Goal: Information Seeking & Learning: Learn about a topic

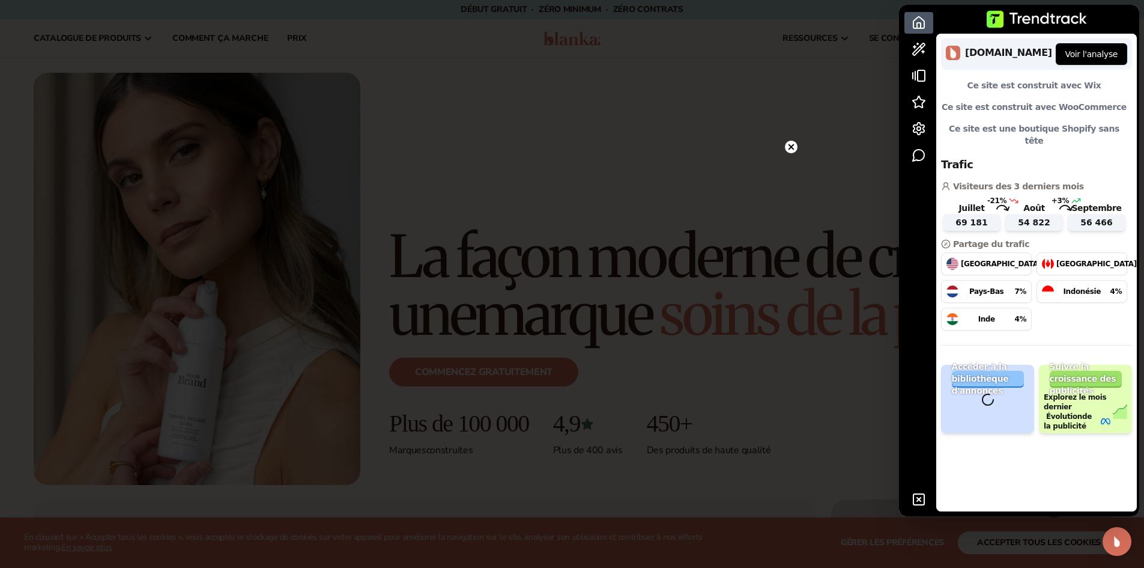
click at [786, 147] on circle at bounding box center [791, 147] width 13 height 13
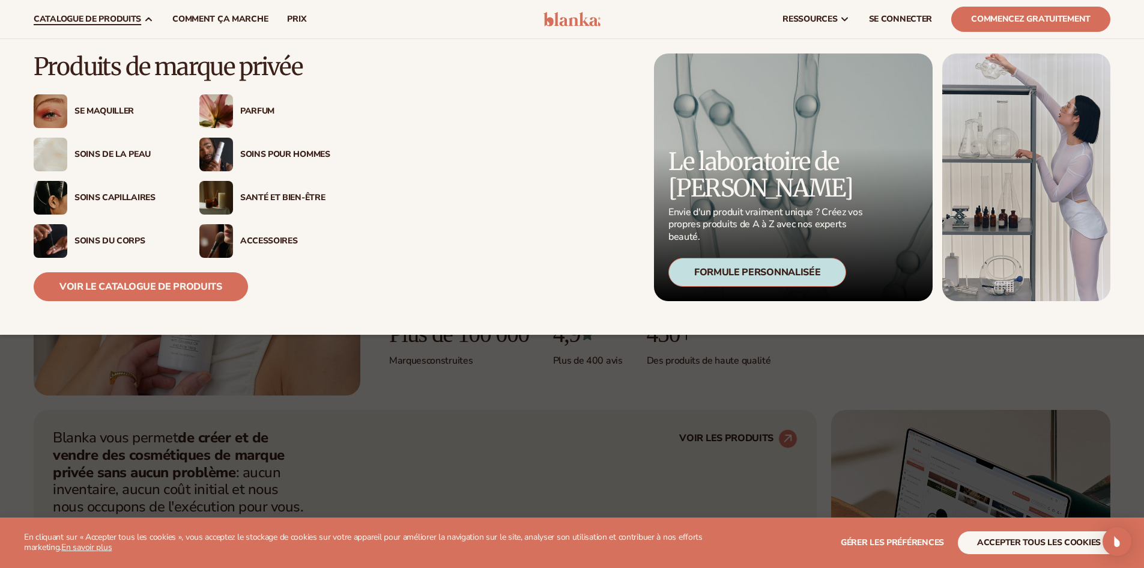
scroll to position [60, 0]
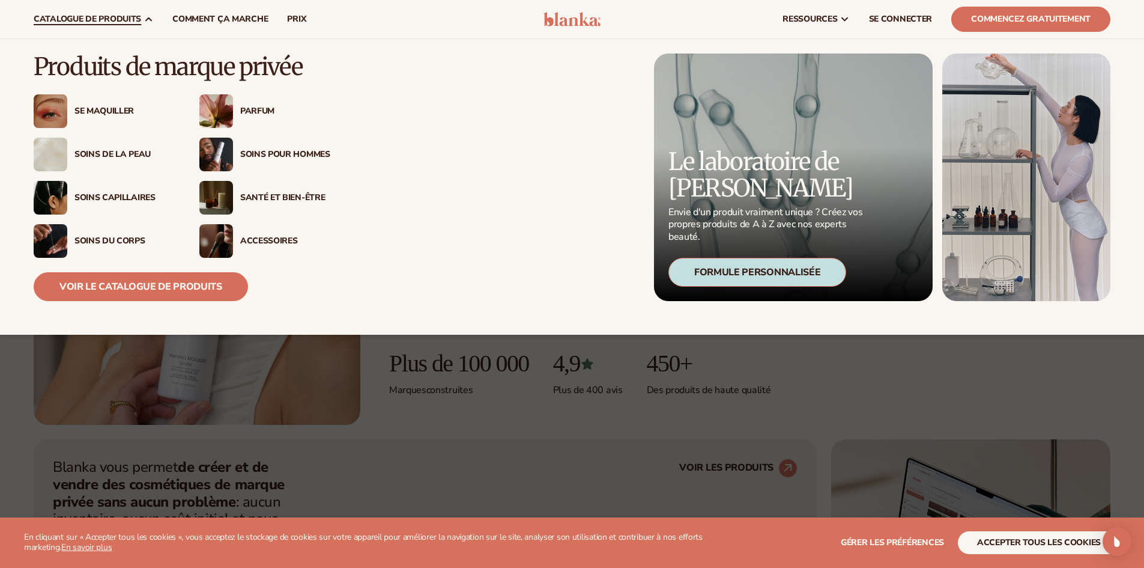
click at [134, 196] on font "Soins capillaires" at bounding box center [114, 197] width 81 height 11
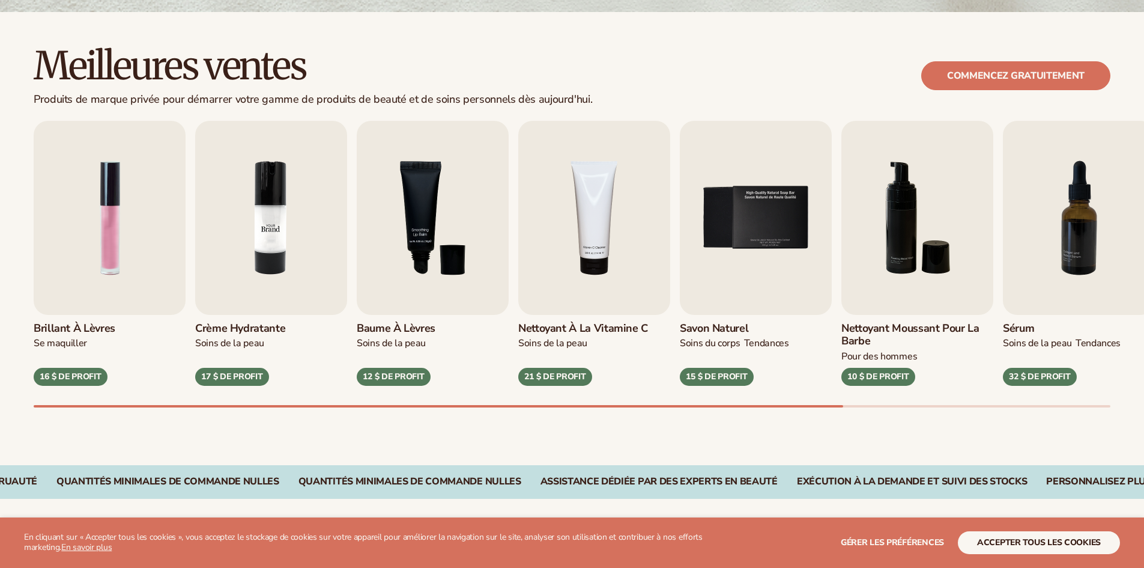
scroll to position [360, 0]
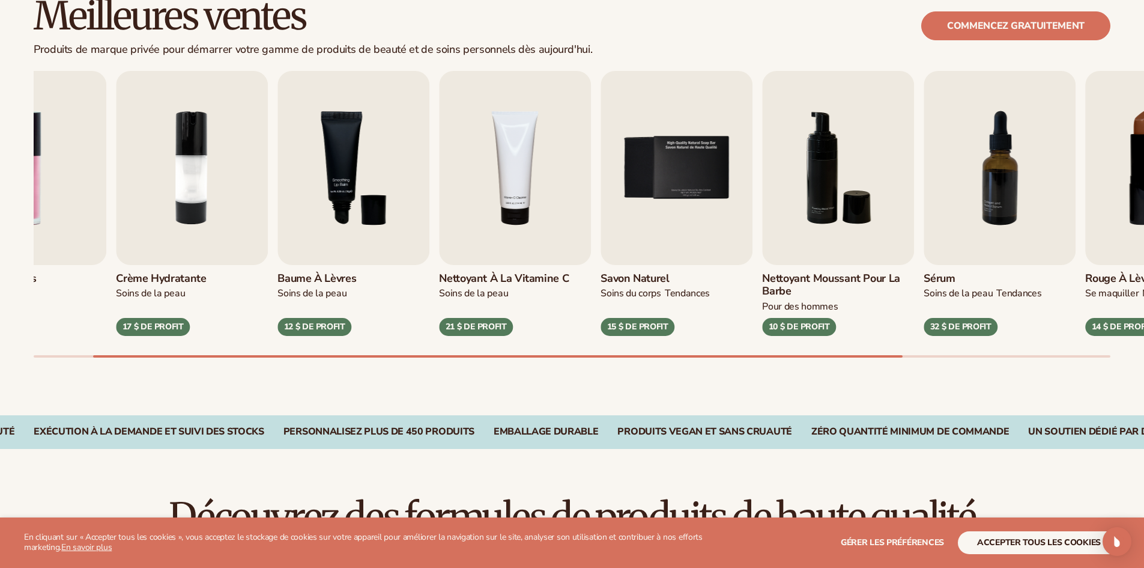
click at [620, 399] on div "Meilleures ventes Produits de marque privée pour démarrer votre gamme de produi…" at bounding box center [572, 188] width 1144 height 453
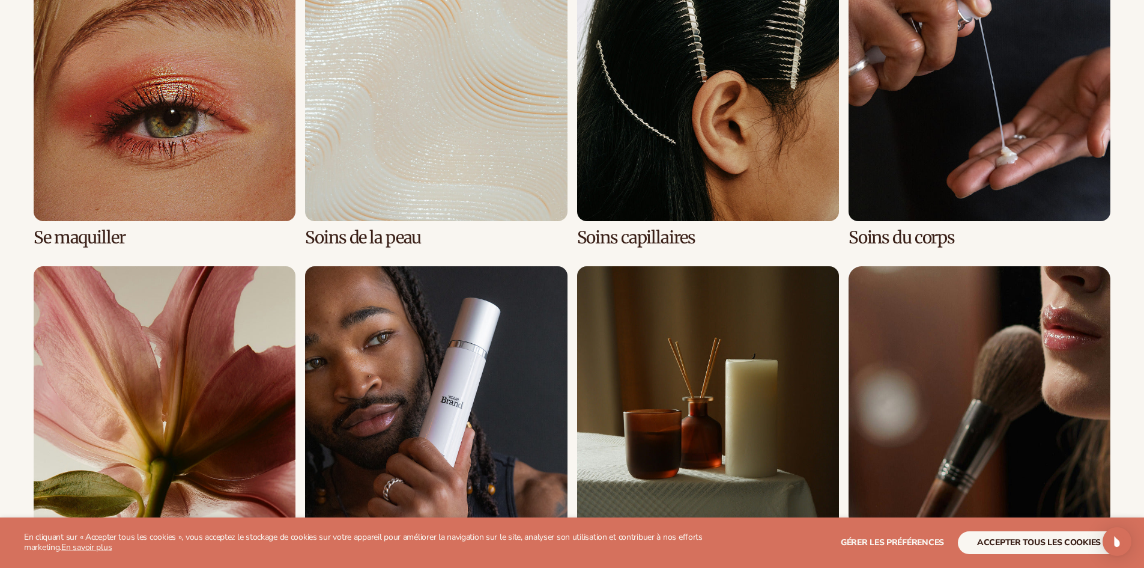
scroll to position [1021, 0]
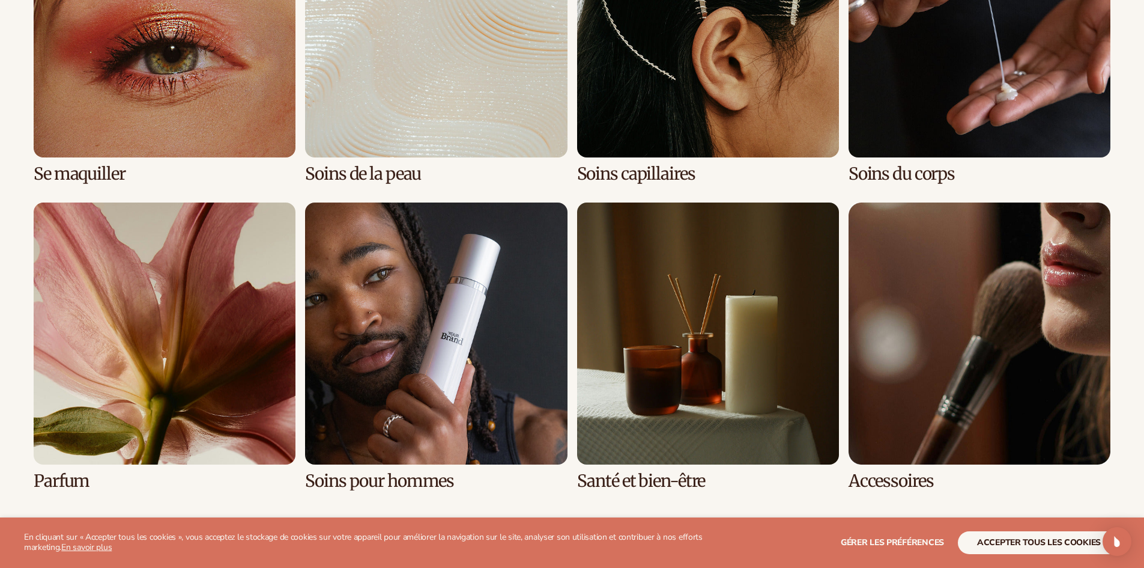
click at [444, 161] on link "2 / 8" at bounding box center [436, 39] width 262 height 288
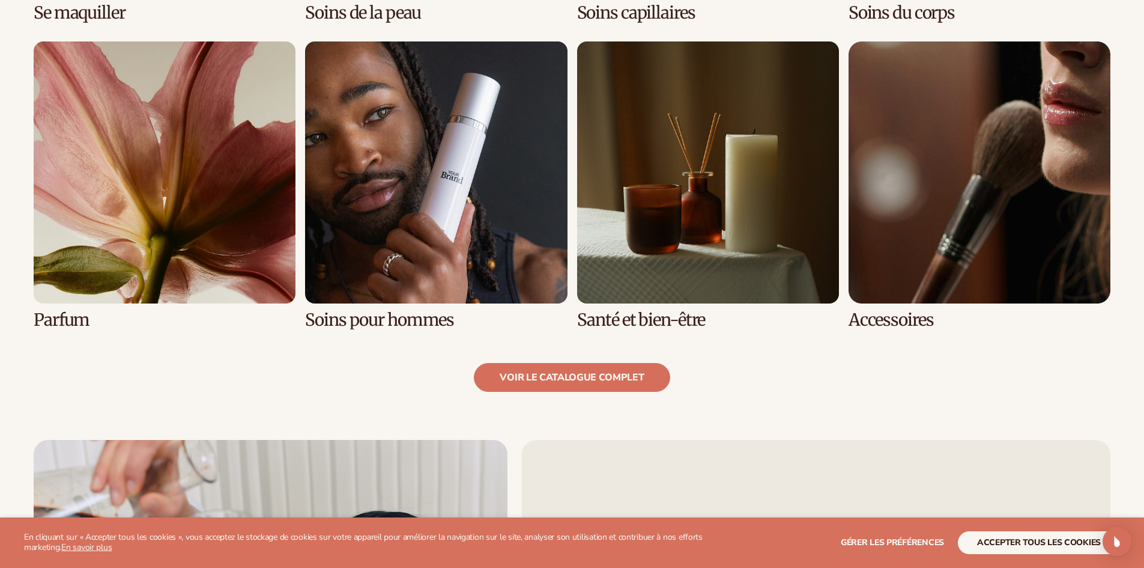
scroll to position [1201, 0]
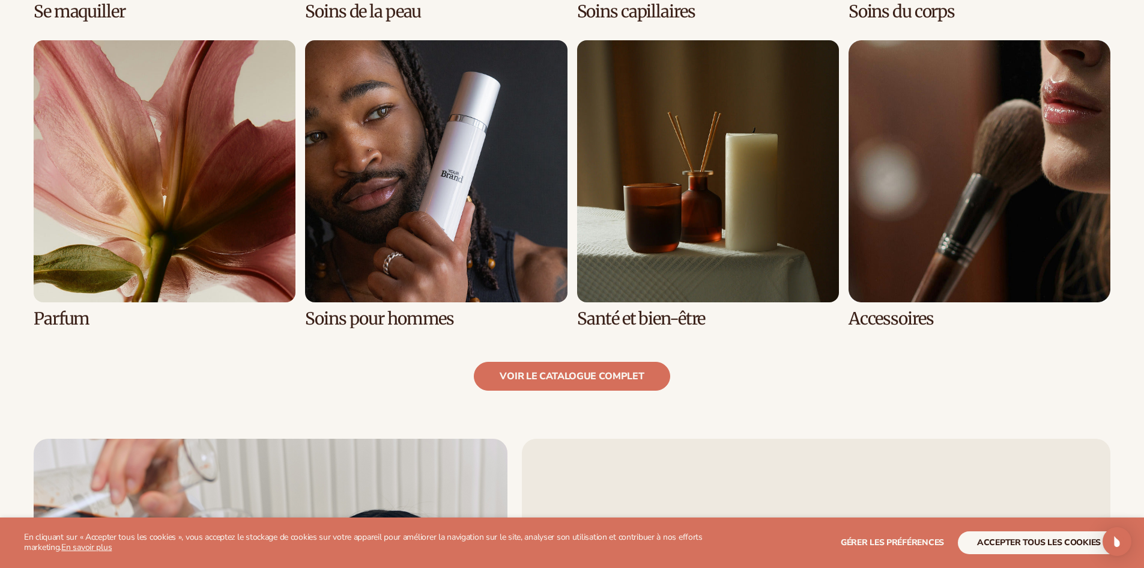
click at [616, 282] on link "7 / 8" at bounding box center [708, 184] width 262 height 288
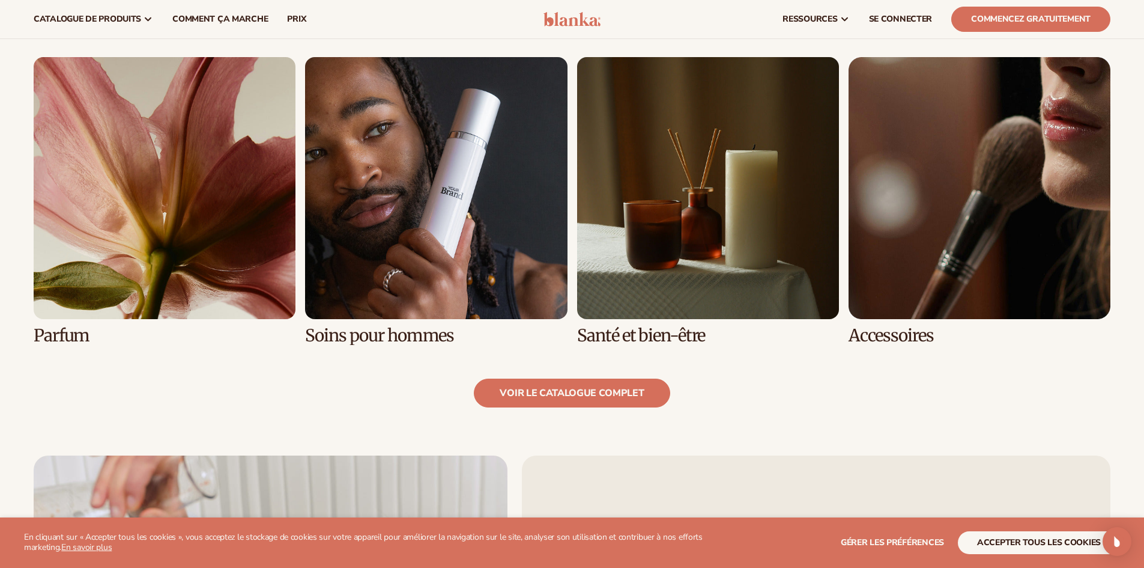
scroll to position [1021, 0]
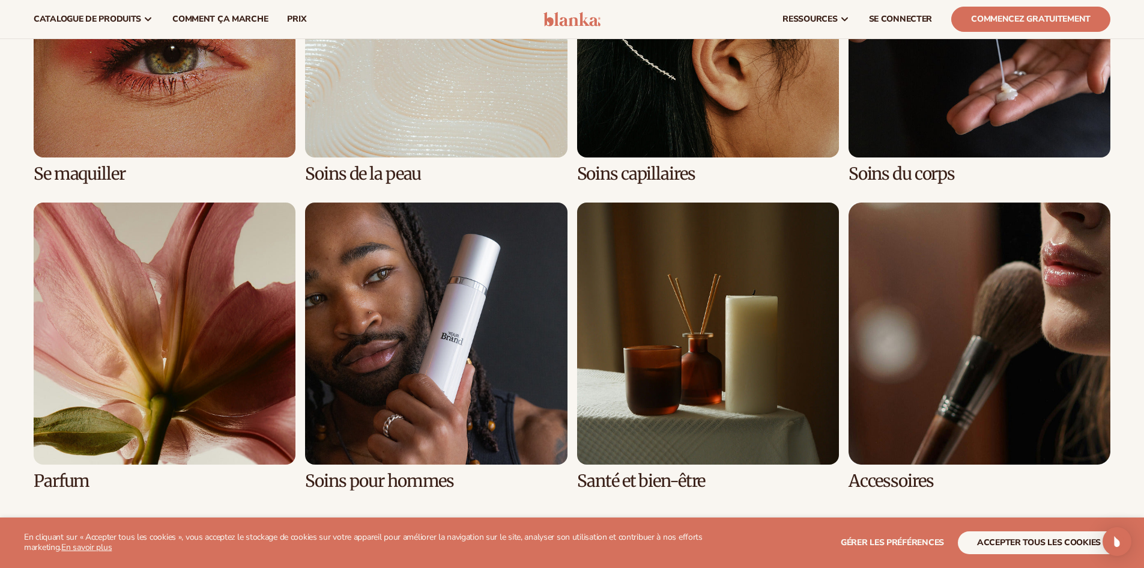
click at [210, 312] on link "5 / 8" at bounding box center [165, 346] width 262 height 288
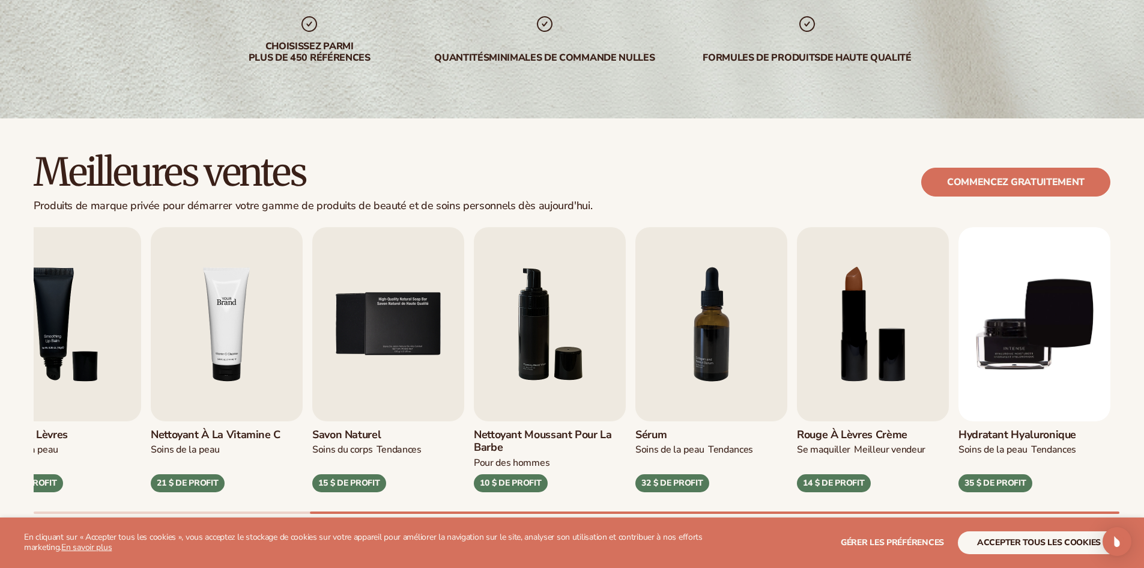
scroll to position [300, 0]
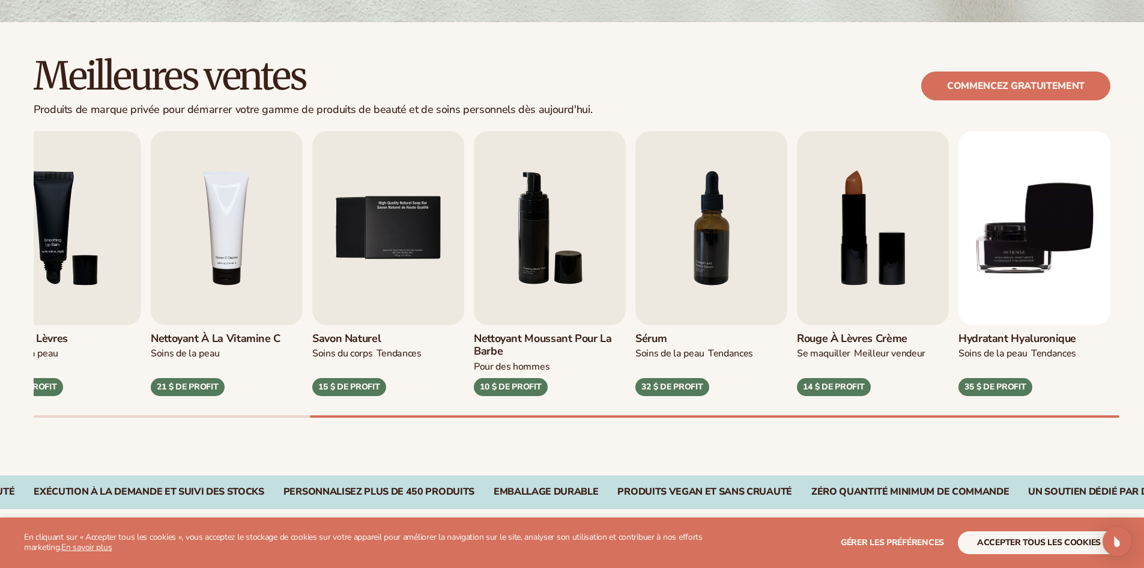
click at [196, 335] on font "Nettoyant à la vitamine C" at bounding box center [216, 338] width 130 height 14
click at [228, 320] on img "4 / 9" at bounding box center [227, 228] width 152 height 194
click at [220, 344] on font "Nettoyant à la vitamine C" at bounding box center [216, 338] width 130 height 14
click at [186, 387] on font "21 $ DE PROFIT" at bounding box center [187, 386] width 61 height 11
click at [186, 385] on font "21 $ DE PROFIT" at bounding box center [187, 386] width 61 height 11
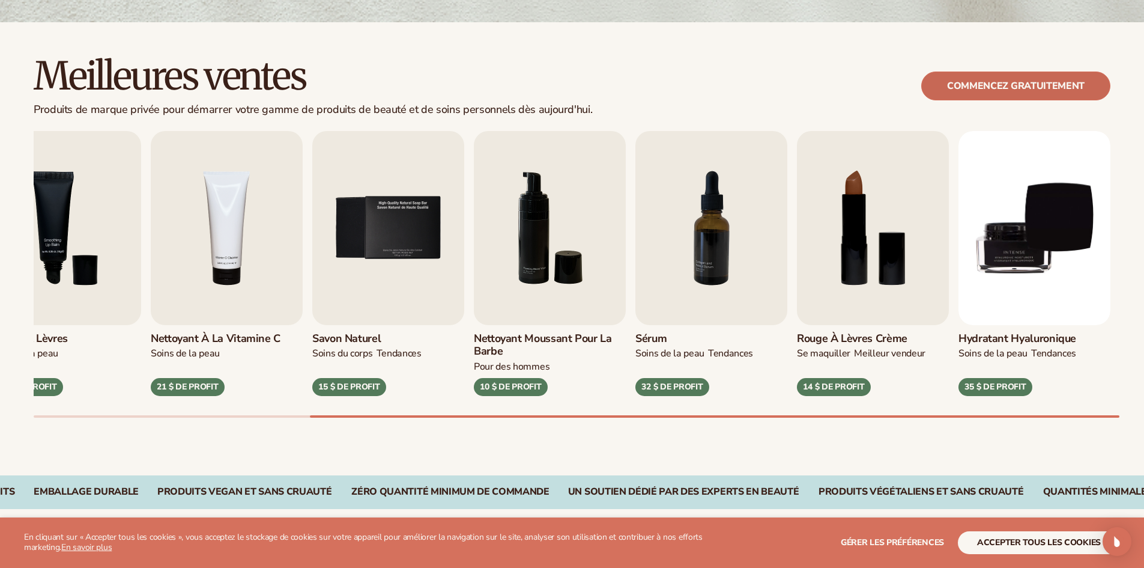
click at [978, 84] on font "Commencez gratuitement" at bounding box center [1016, 85] width 138 height 13
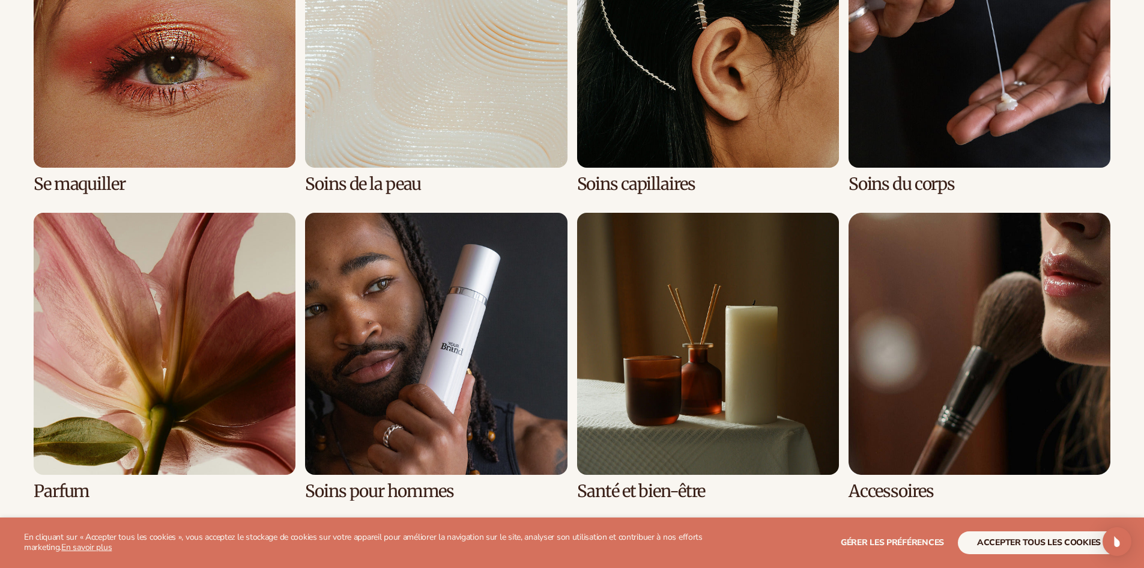
scroll to position [1021, 0]
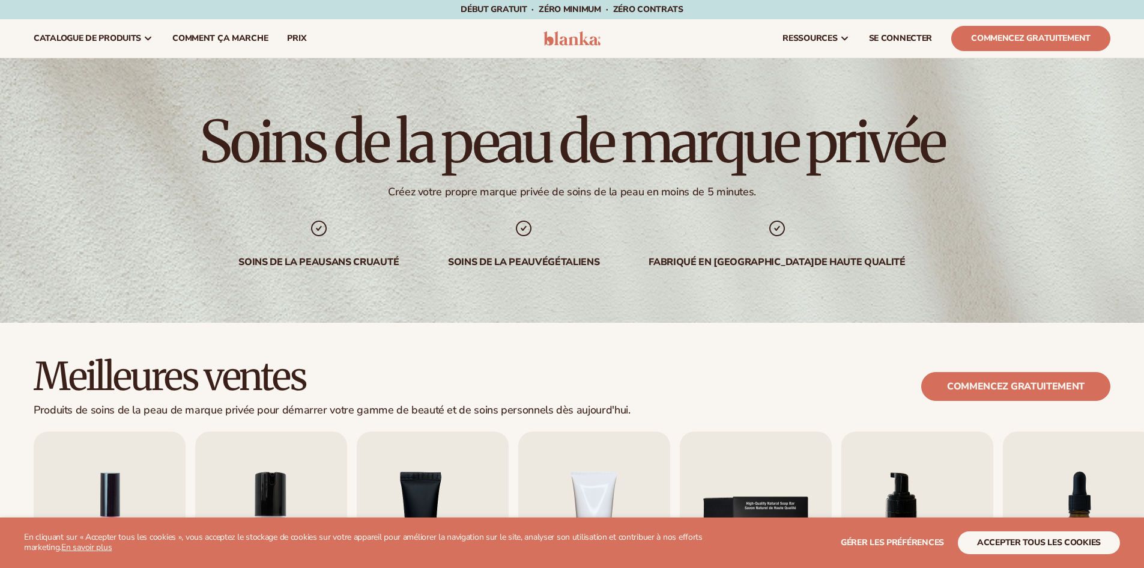
scroll to position [1186, 0]
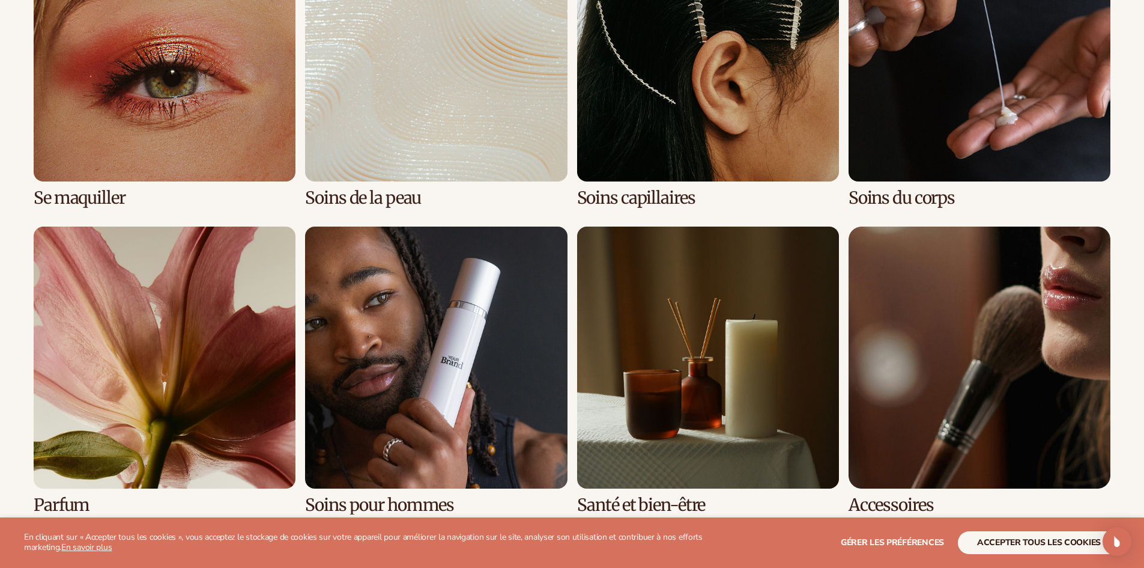
scroll to position [1009, 0]
